Goal: Information Seeking & Learning: Learn about a topic

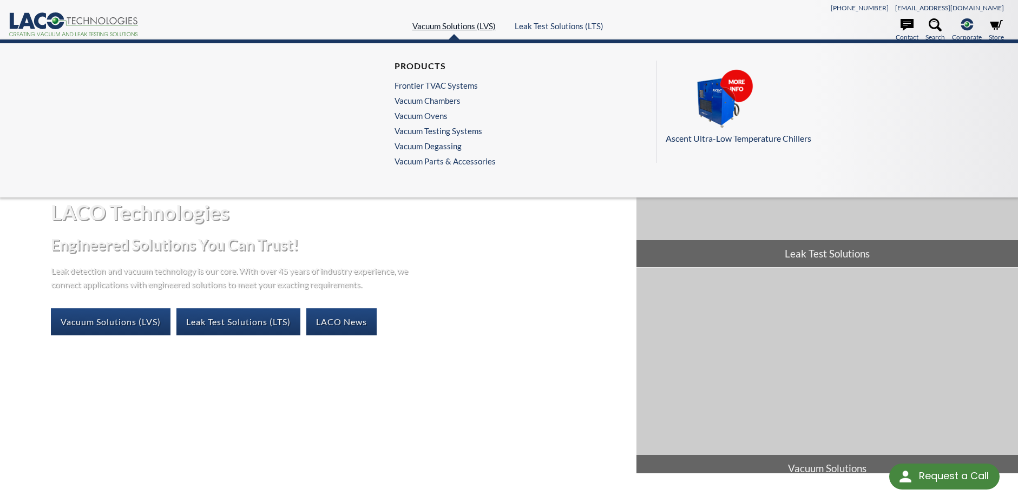
click at [470, 30] on link "Vacuum Solutions (LVS)" at bounding box center [453, 26] width 83 height 10
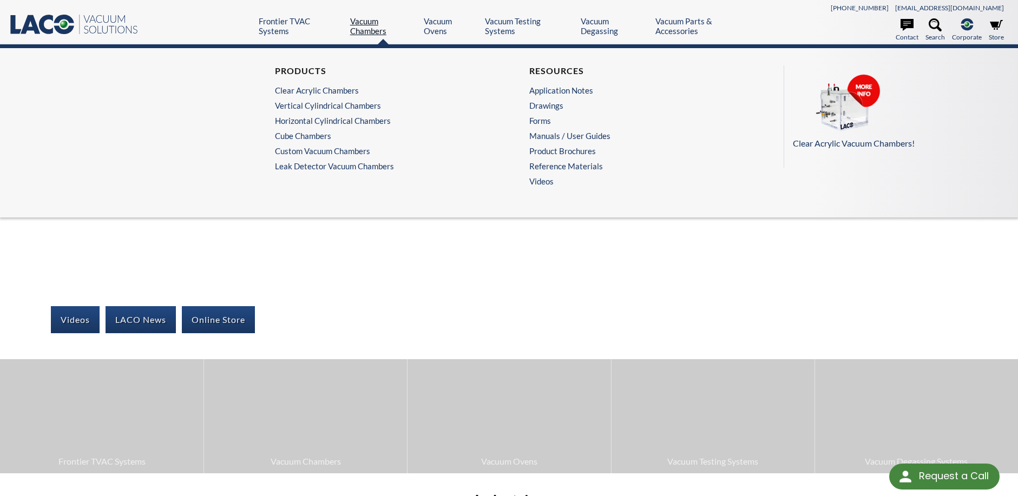
select select "Language Translate Widget"
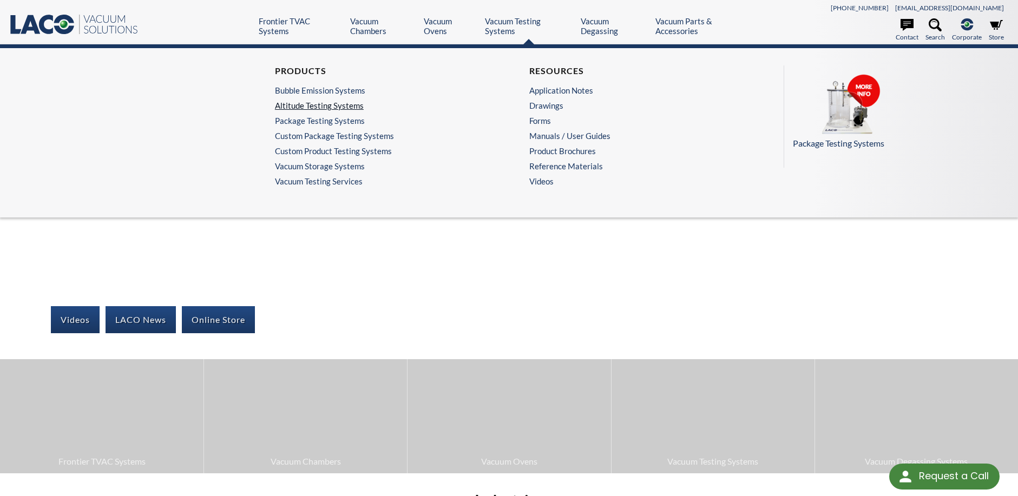
click at [328, 101] on link "Altitude Testing Systems" at bounding box center [379, 106] width 208 height 10
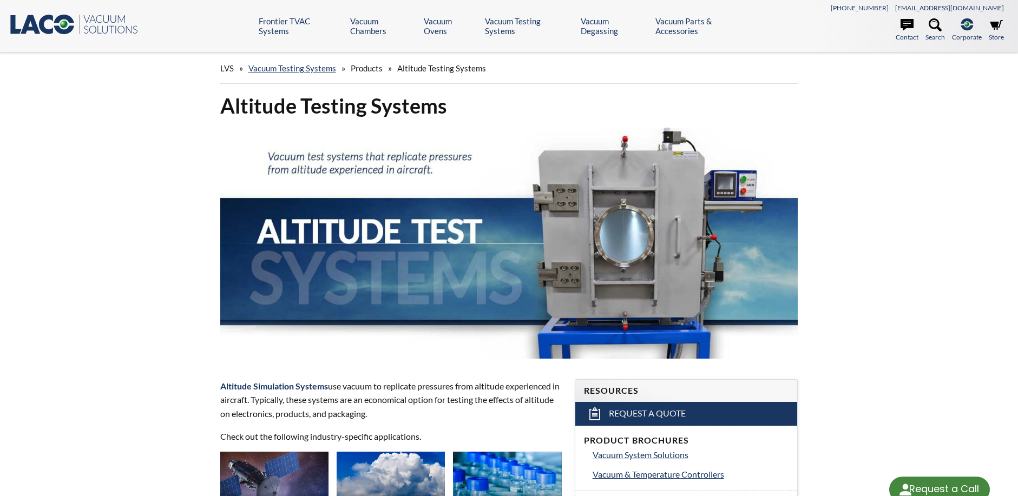
select select "Language Translate Widget"
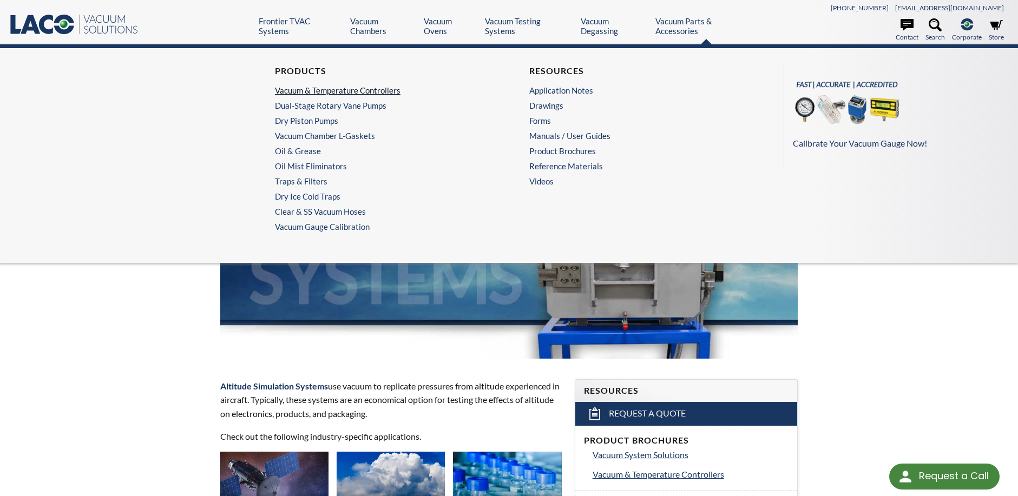
click at [352, 85] on link "Vacuum & Temperature Controllers" at bounding box center [379, 90] width 208 height 10
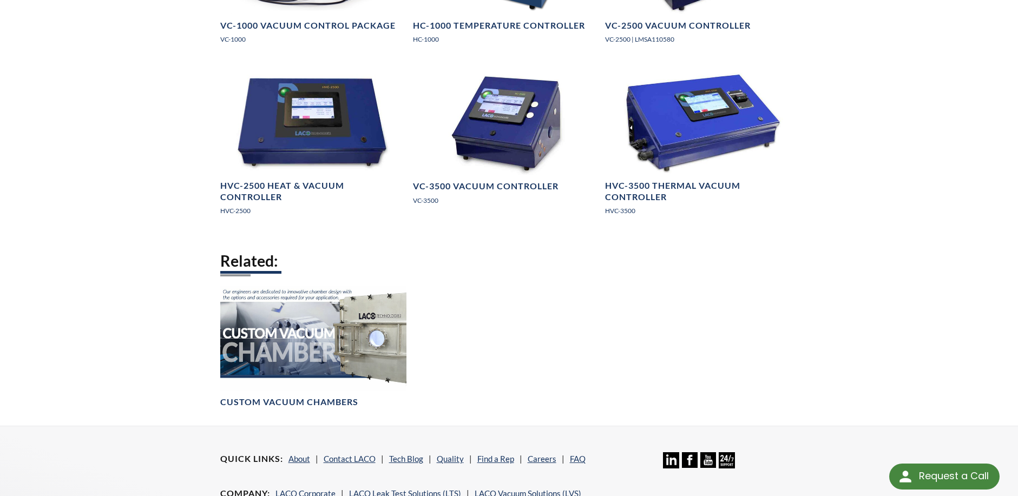
scroll to position [1028, 0]
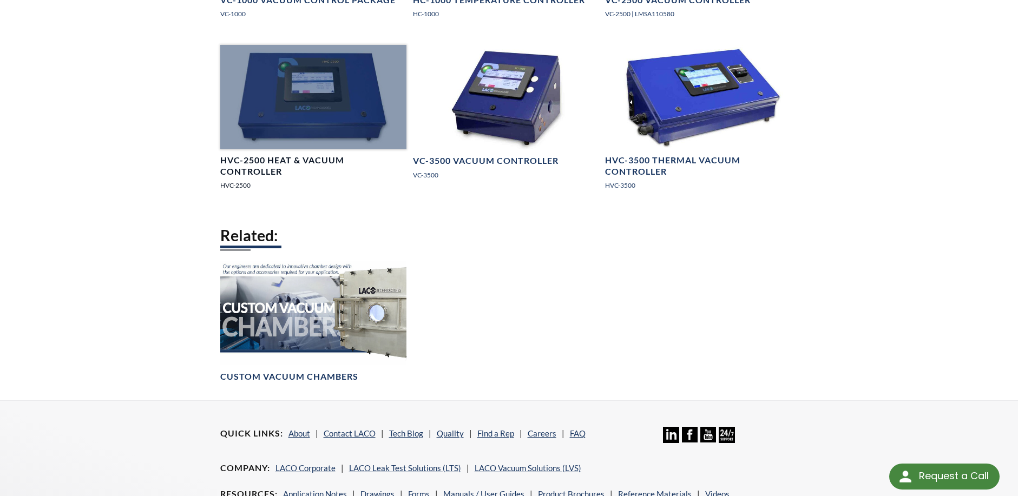
click at [327, 76] on div at bounding box center [313, 97] width 186 height 104
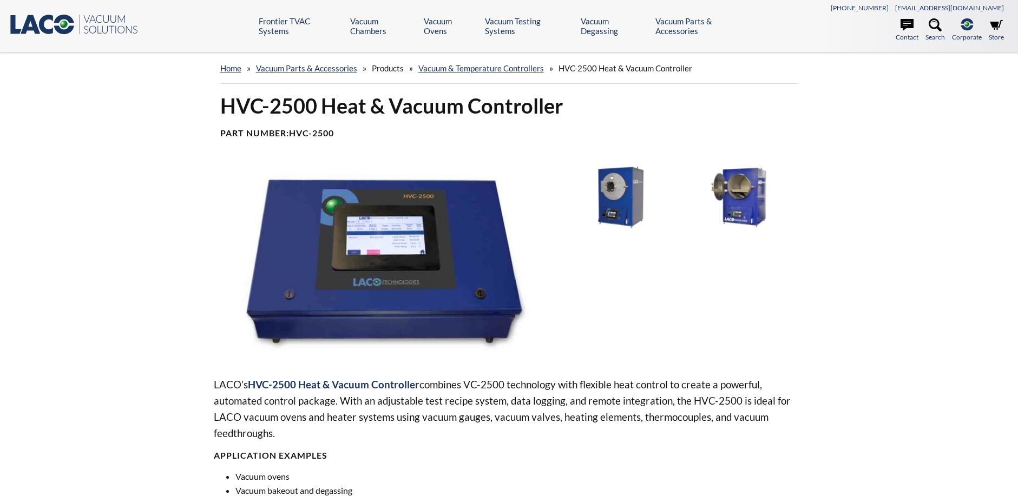
select select "Language Translate Widget"
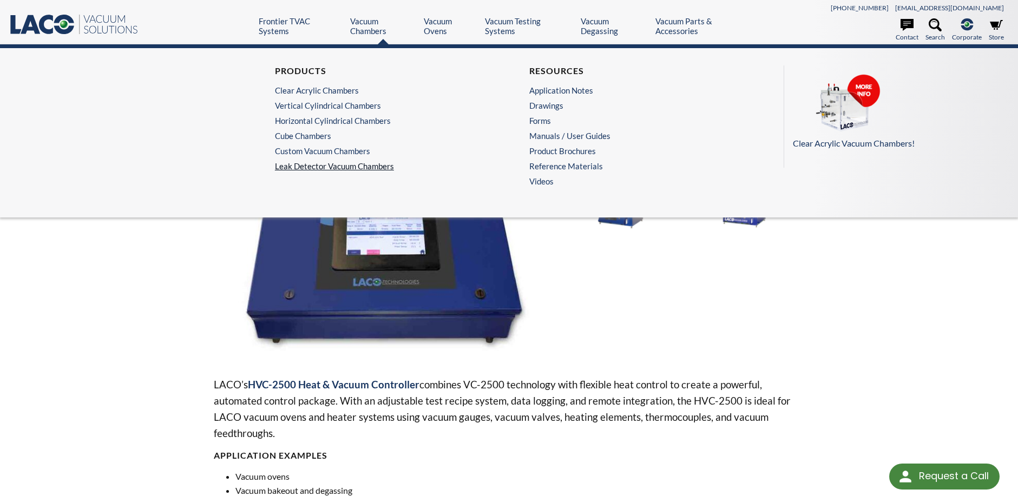
click at [314, 161] on link "Leak Detector Vacuum Chambers" at bounding box center [382, 166] width 214 height 10
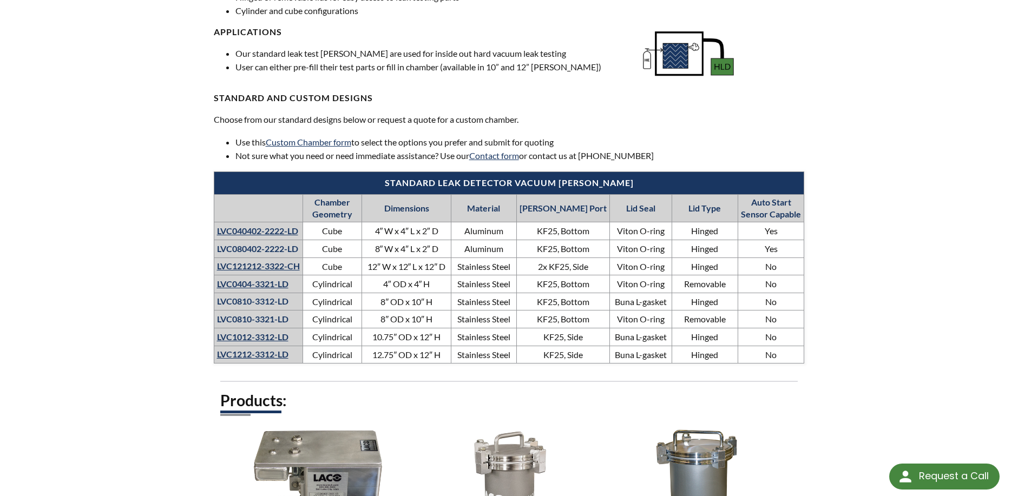
select select "Language Translate Widget"
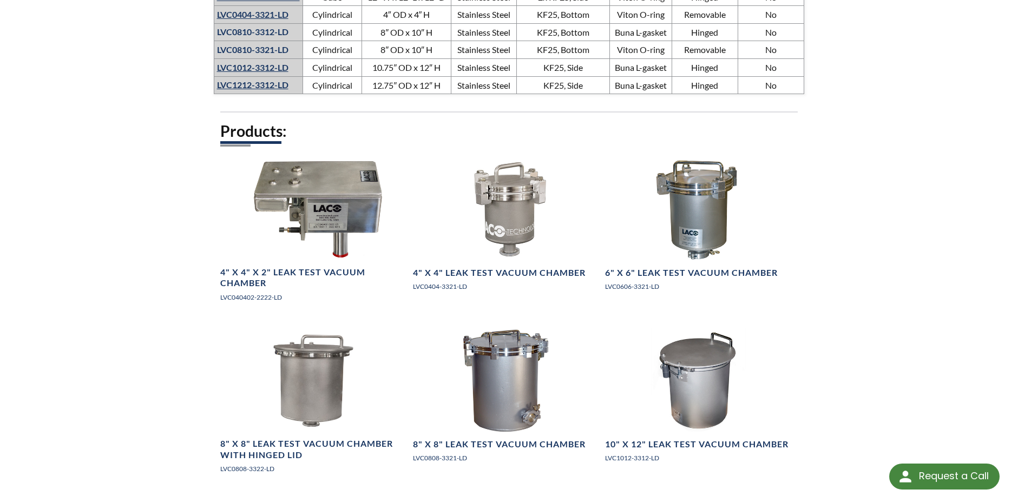
scroll to position [757, 0]
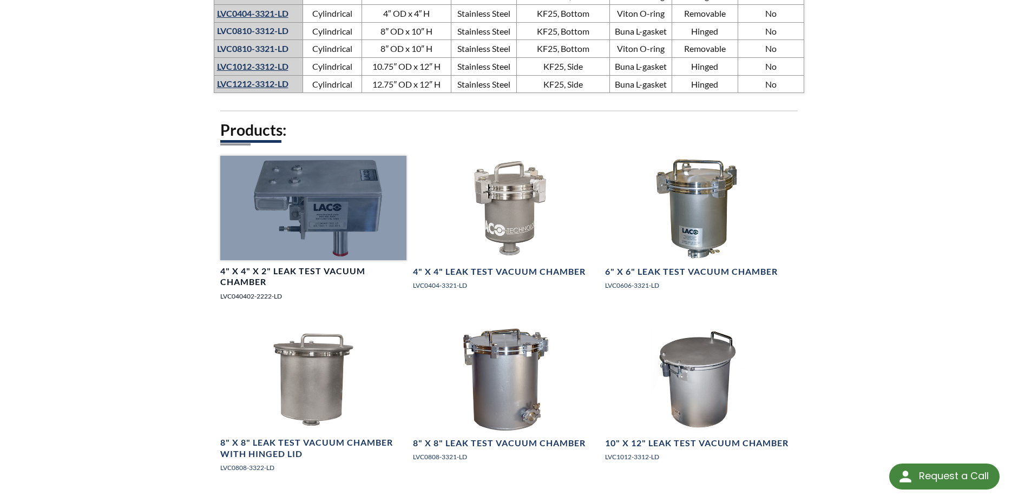
click at [256, 222] on div at bounding box center [313, 208] width 186 height 104
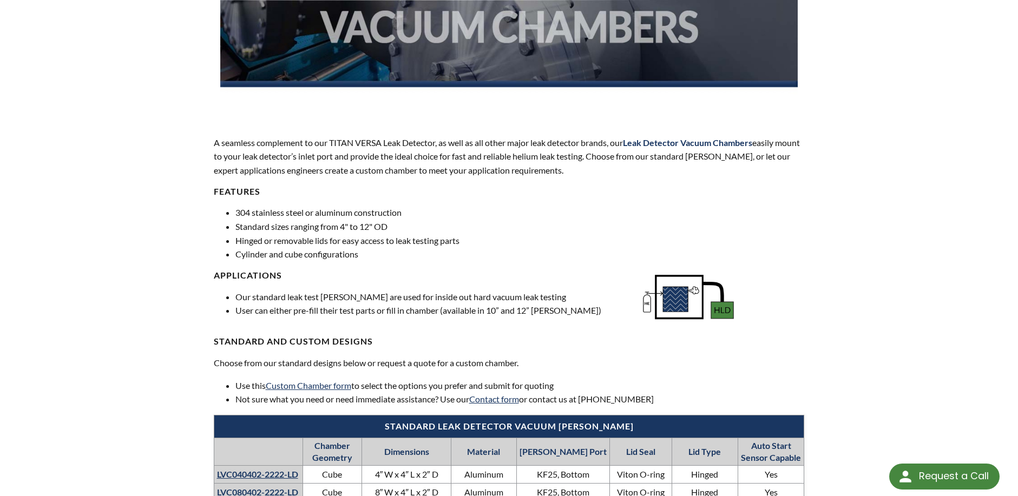
scroll to position [0, 0]
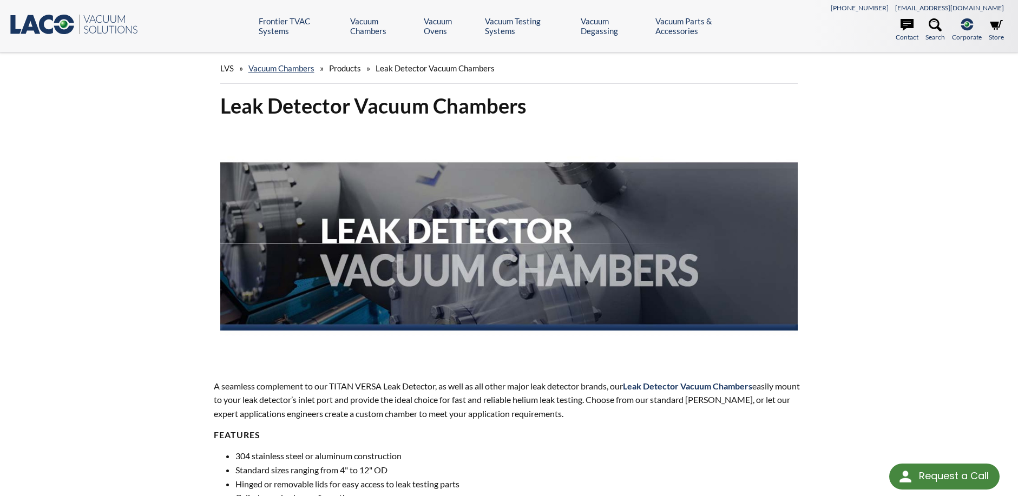
click at [340, 71] on span "Products" at bounding box center [345, 68] width 32 height 10
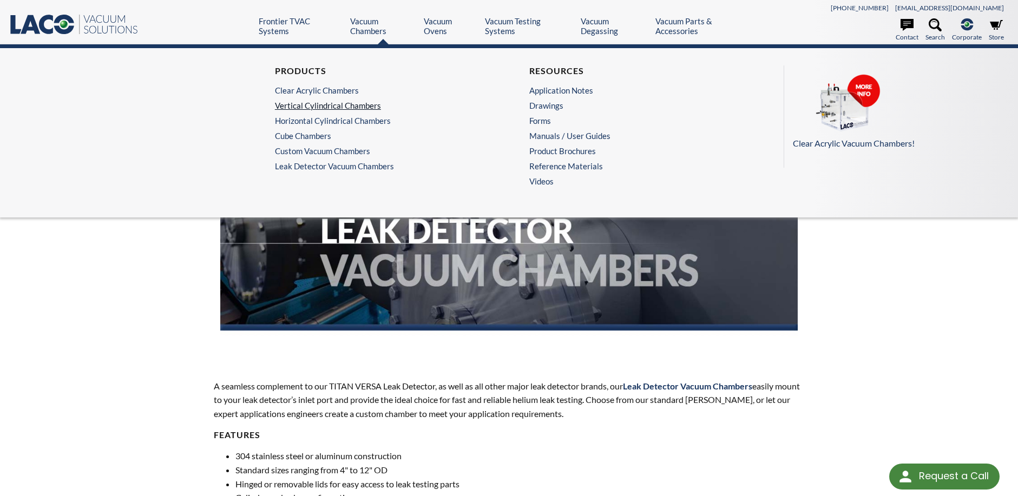
click at [317, 102] on link "Vertical Cylindrical Chambers" at bounding box center [379, 106] width 208 height 10
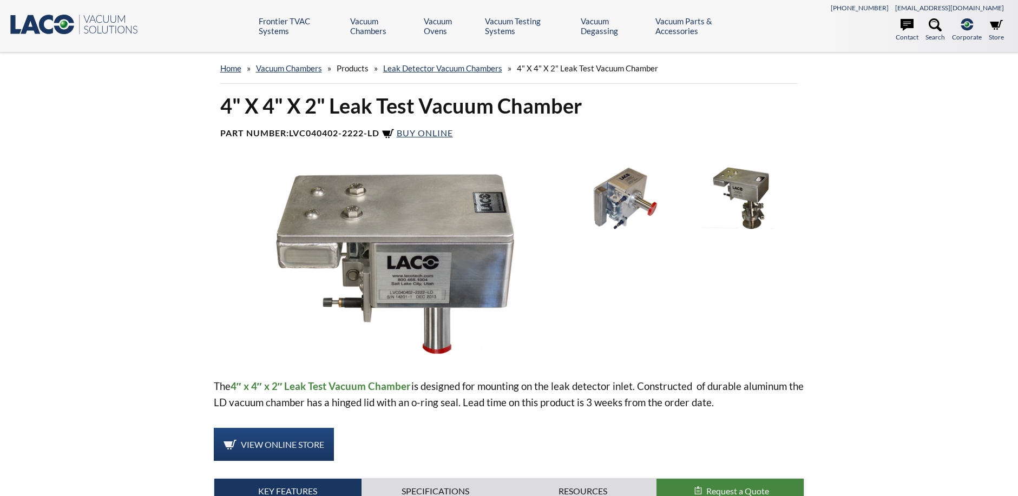
select select "Language Translate Widget"
click at [136, 352] on div "home » Vacuum [PERSON_NAME] » Products » Leak Detector Vacuum [PERSON_NAME] » 4…" at bounding box center [509, 324] width 1018 height 544
click at [621, 182] on img at bounding box center [624, 198] width 113 height 63
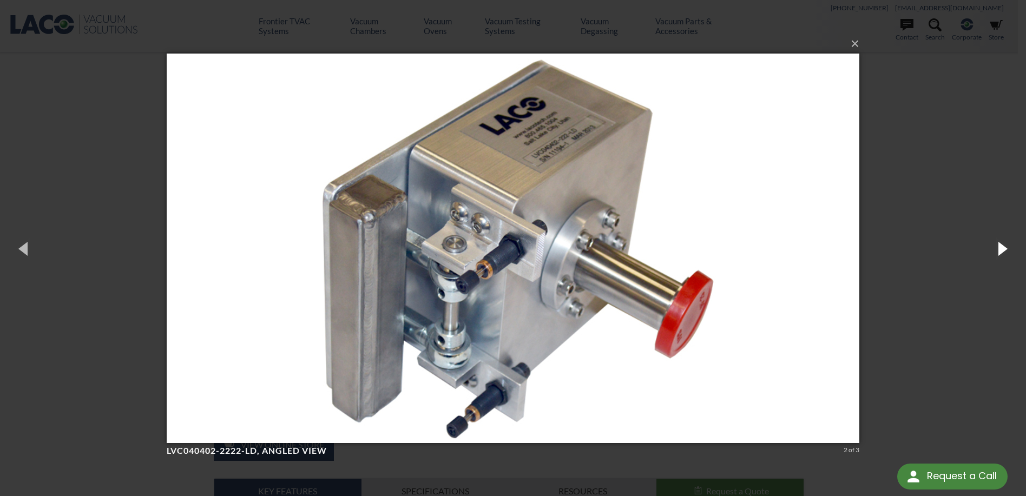
click at [1003, 247] on button "button" at bounding box center [1001, 249] width 49 height 60
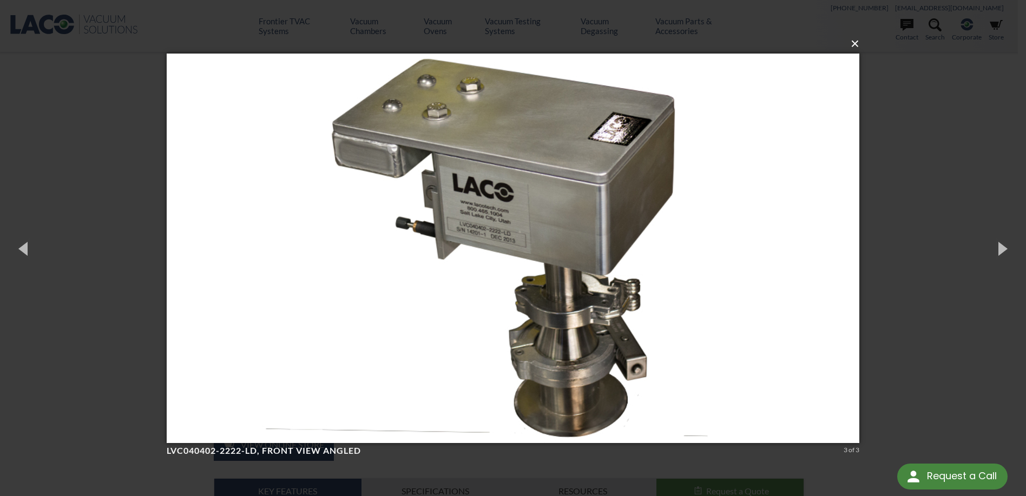
click at [853, 47] on button "×" at bounding box center [516, 44] width 693 height 24
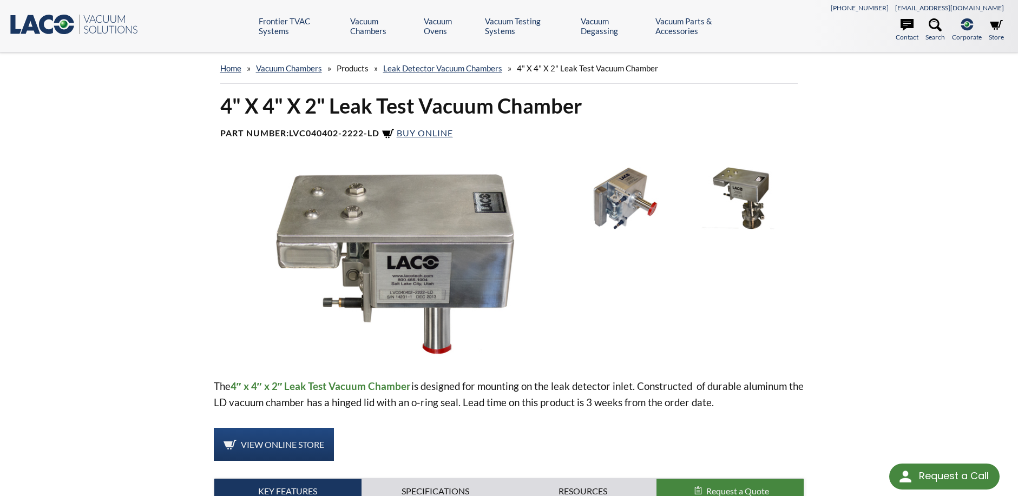
click at [785, 351] on div at bounding box center [686, 264] width 236 height 194
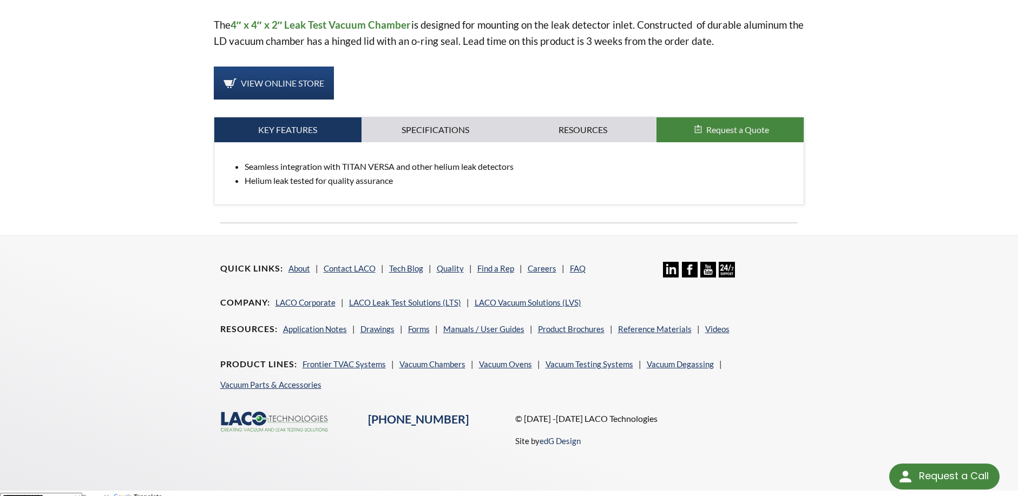
scroll to position [371, 0]
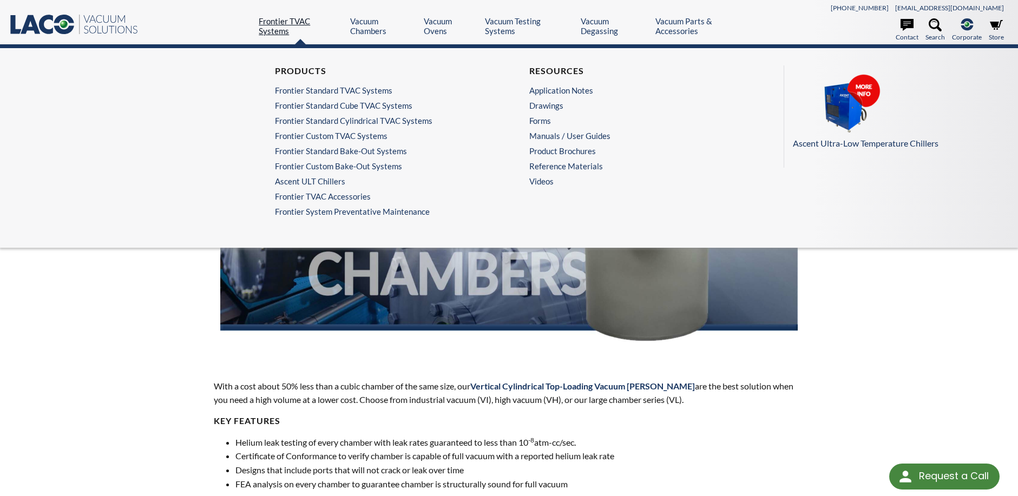
click at [295, 26] on link "Frontier TVAC Systems" at bounding box center [300, 25] width 83 height 19
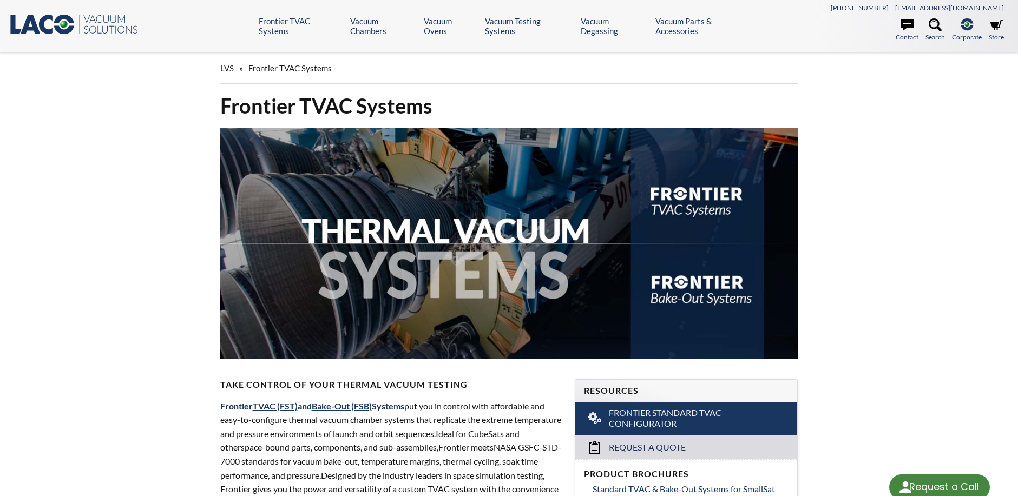
select select "Language Translate Widget"
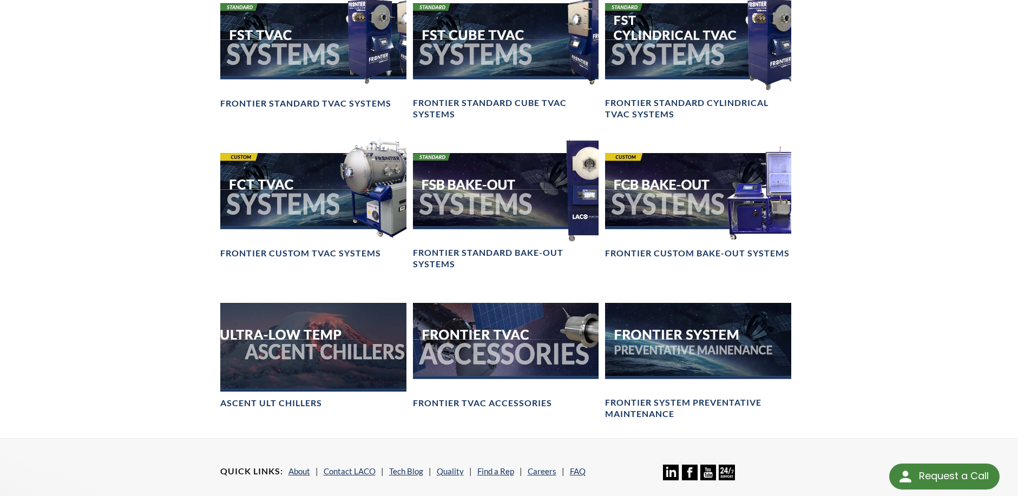
scroll to position [866, 0]
